Goal: Task Accomplishment & Management: Complete application form

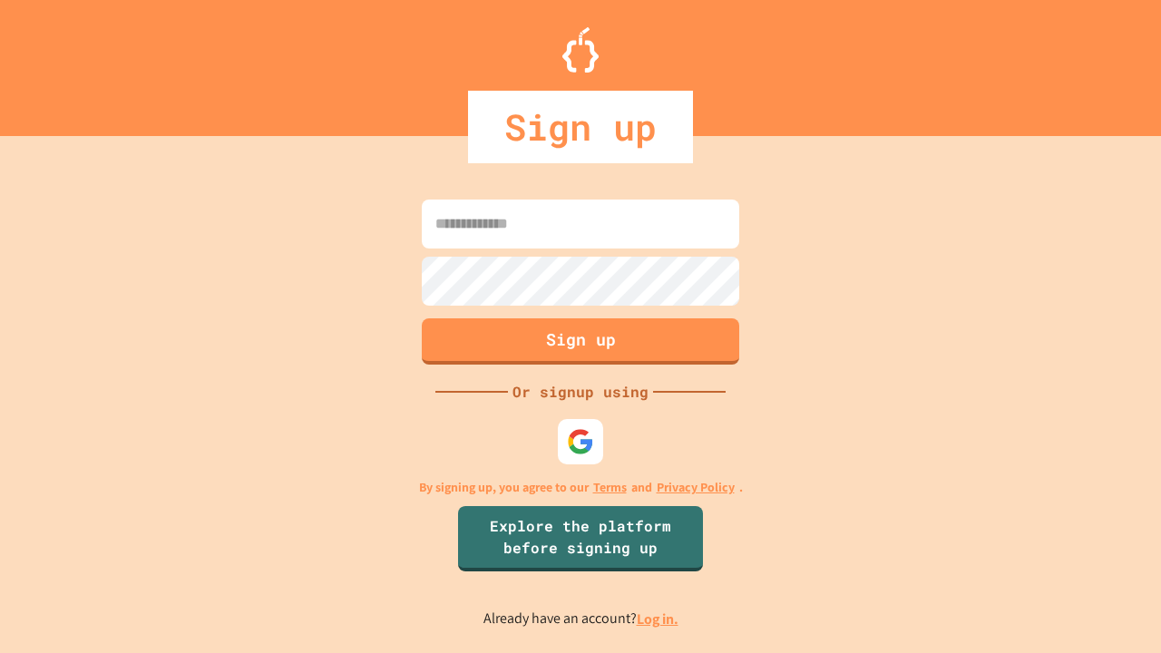
click at [658, 618] on link "Log in." at bounding box center [658, 618] width 42 height 19
